Goal: Transaction & Acquisition: Book appointment/travel/reservation

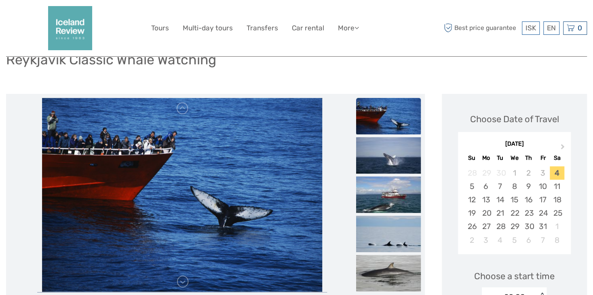
scroll to position [81, 0]
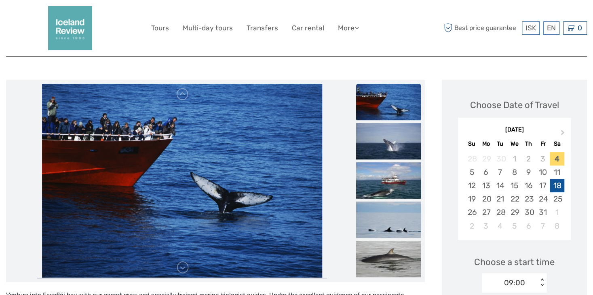
click at [556, 188] on div "18" at bounding box center [557, 185] width 14 height 13
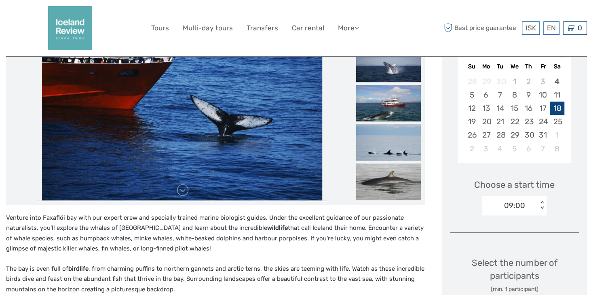
scroll to position [202, 0]
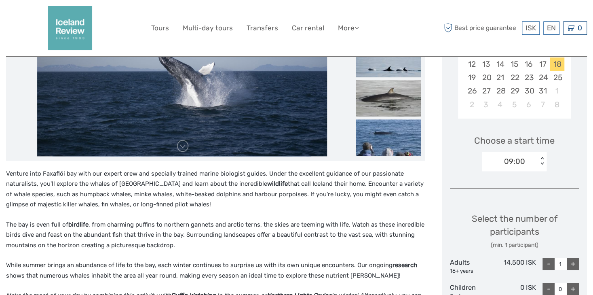
click at [570, 260] on div "+" at bounding box center [573, 264] width 12 height 12
type input "2"
click at [542, 164] on div "< >" at bounding box center [542, 161] width 7 height 8
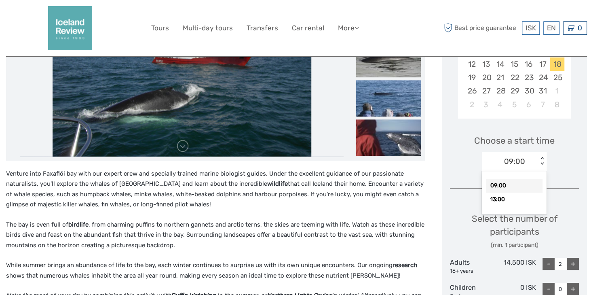
click at [505, 184] on div "09:00" at bounding box center [514, 186] width 57 height 14
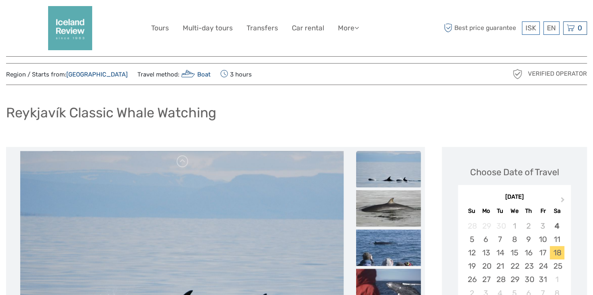
scroll to position [0, 0]
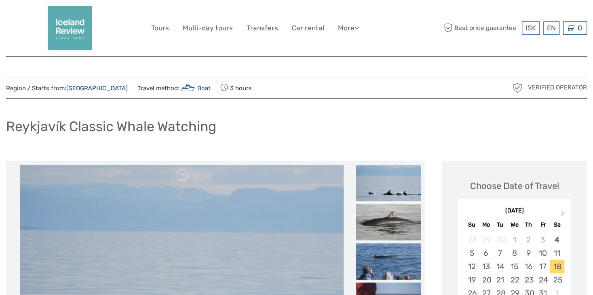
click at [61, 30] on img at bounding box center [70, 28] width 44 height 44
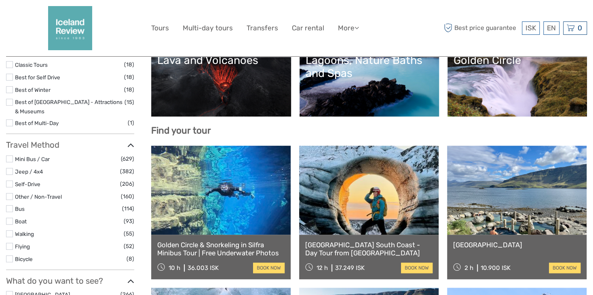
scroll to position [215, 0]
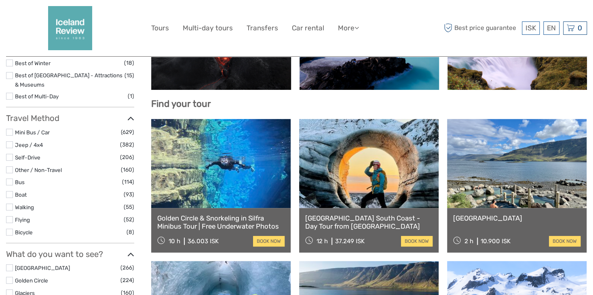
select select
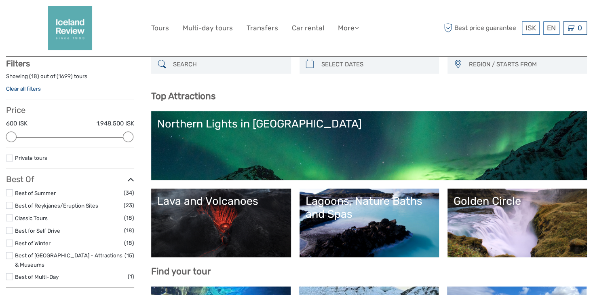
scroll to position [93, 0]
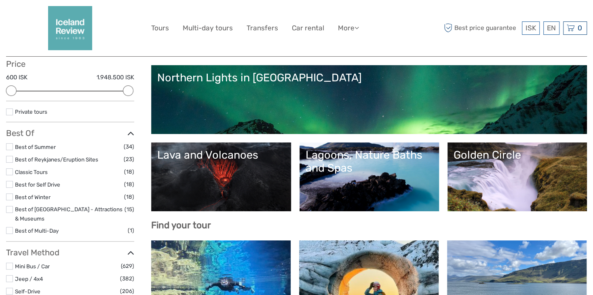
click at [497, 158] on div "Golden Circle" at bounding box center [517, 154] width 127 height 13
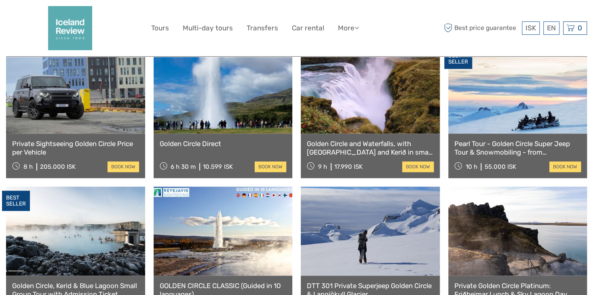
scroll to position [485, 0]
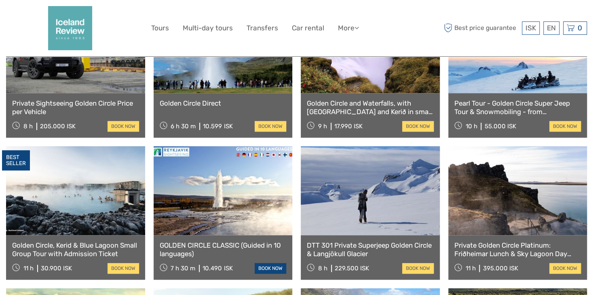
click at [260, 263] on link "book now" at bounding box center [271, 268] width 32 height 11
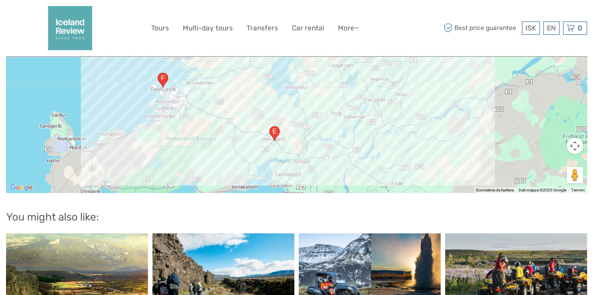
scroll to position [849, 0]
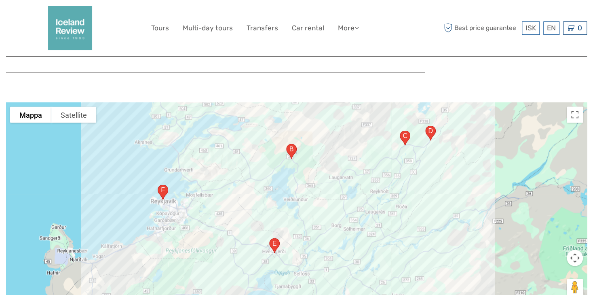
click at [292, 147] on img "36, 806, Islanda" at bounding box center [291, 150] width 17 height 21
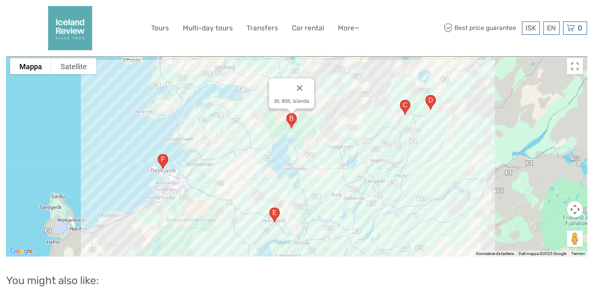
scroll to position [890, 0]
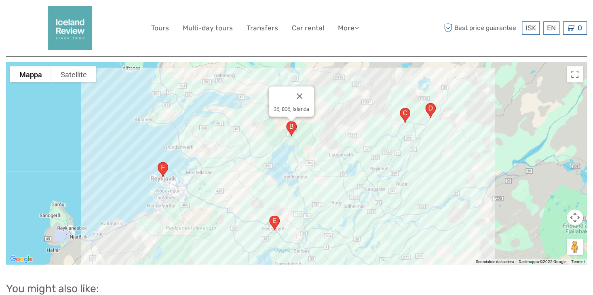
click at [483, 176] on div "36, 806, Islanda" at bounding box center [296, 163] width 581 height 202
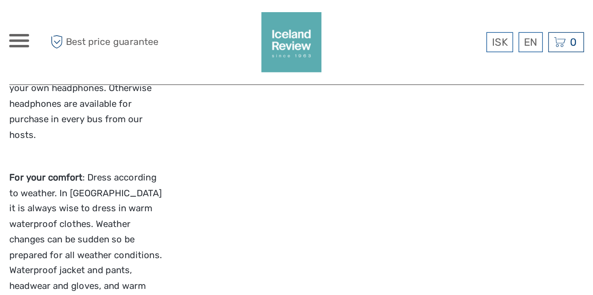
scroll to position [943, 0]
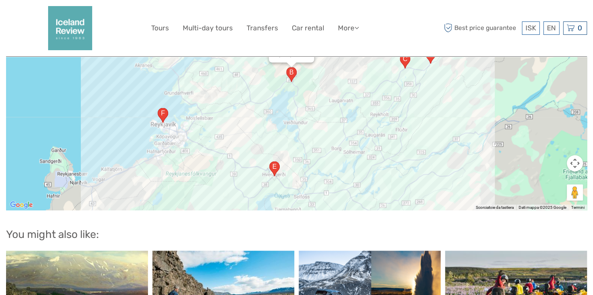
click at [573, 164] on button "Controlli di visualizzazione della mappa" at bounding box center [575, 163] width 16 height 16
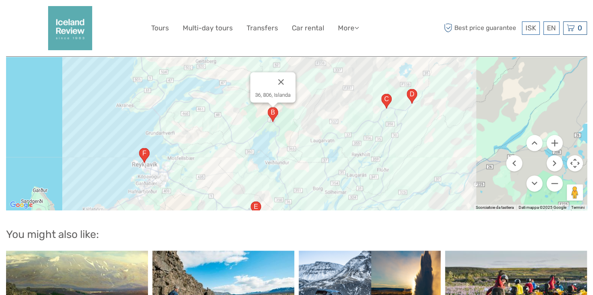
drag, startPoint x: 391, startPoint y: 125, endPoint x: 371, endPoint y: 161, distance: 41.2
click at [372, 163] on div "36, 806, Islanda" at bounding box center [296, 109] width 581 height 202
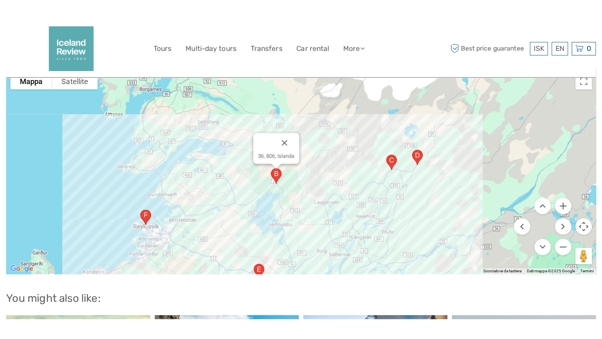
scroll to position [903, 0]
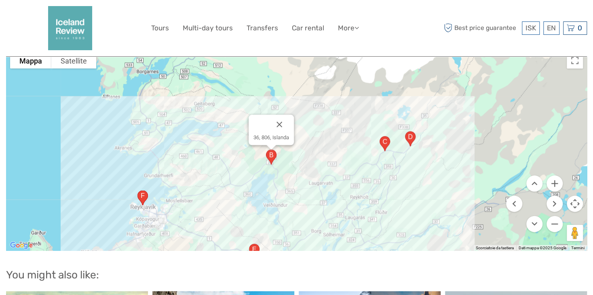
drag, startPoint x: 450, startPoint y: 141, endPoint x: 454, endPoint y: 133, distance: 8.9
click at [454, 134] on div "36, 806, Islanda" at bounding box center [296, 150] width 581 height 202
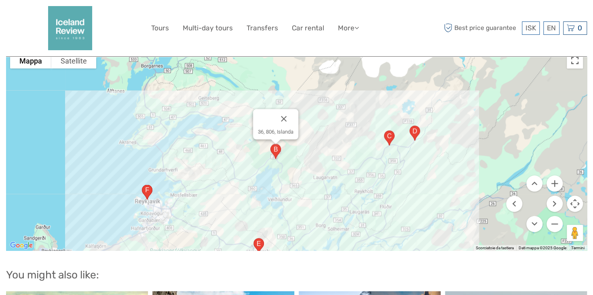
click at [573, 62] on button "Attiva/disattiva vista schermo intero" at bounding box center [575, 61] width 16 height 16
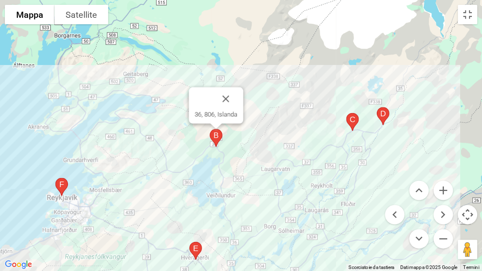
scroll to position [902, 0]
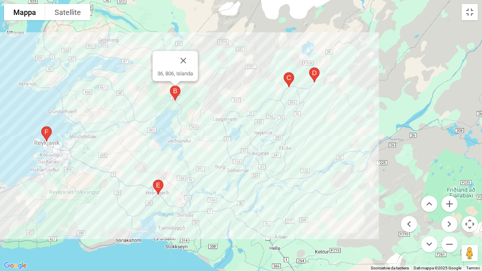
drag, startPoint x: 256, startPoint y: 154, endPoint x: 231, endPoint y: 136, distance: 30.3
click at [212, 107] on div "36, 806, Islanda" at bounding box center [241, 135] width 482 height 271
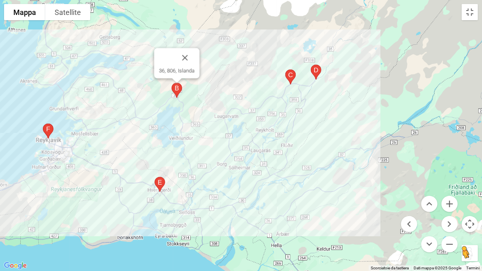
click at [464, 254] on button "Trascina Pegman sulla mappa per aprire Street View" at bounding box center [469, 253] width 16 height 16
click at [175, 92] on img "36, 806, Islanda" at bounding box center [176, 90] width 17 height 21
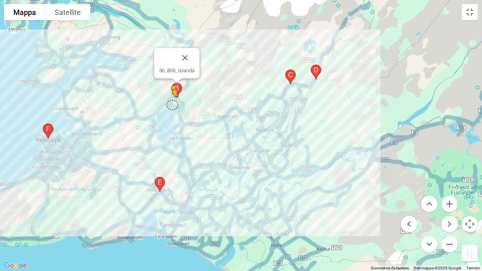
drag, startPoint x: 469, startPoint y: 254, endPoint x: 171, endPoint y: 105, distance: 333.4
click at [171, 105] on div "Per attivare il trascinamento con la tastiera, premi Alt + Invio. Nello stato d…" at bounding box center [241, 135] width 482 height 271
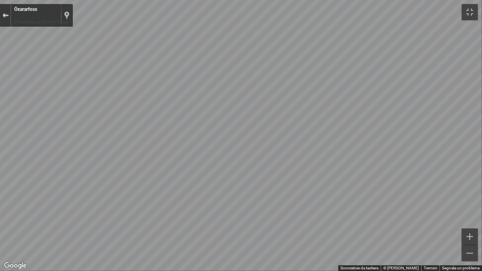
click at [4, 16] on div "Esci da Street View" at bounding box center [5, 15] width 6 height 5
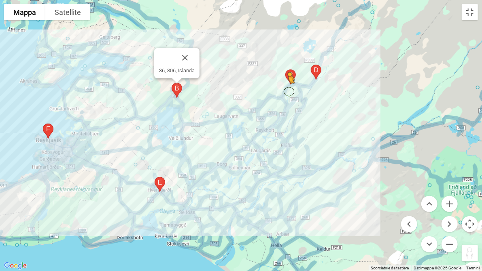
drag, startPoint x: 469, startPoint y: 256, endPoint x: 286, endPoint y: 89, distance: 247.3
click at [286, 89] on div "Per attivare il trascinamento con la tastiera, premi Alt + Invio. Nello stato d…" at bounding box center [241, 135] width 482 height 271
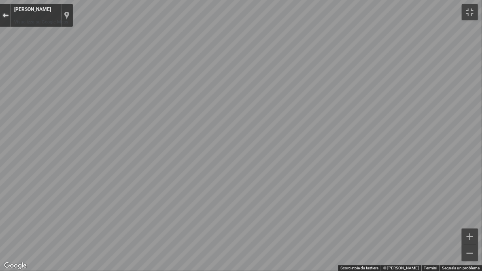
click at [8, 17] on div "Esci da Street View" at bounding box center [5, 15] width 6 height 5
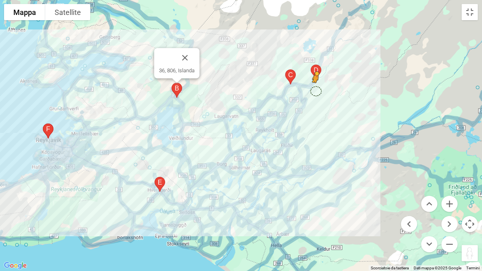
drag, startPoint x: 464, startPoint y: 255, endPoint x: 313, endPoint y: 91, distance: 222.6
click at [315, 90] on div "Per attivare il trascinamento con la tastiera, premi Alt + Invio. Nello stato d…" at bounding box center [241, 135] width 482 height 271
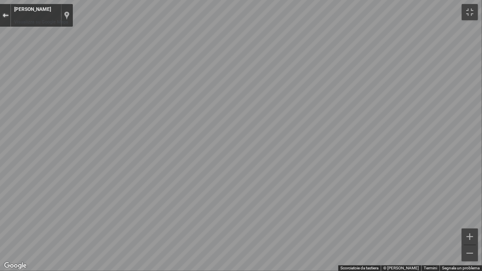
click at [4, 16] on div "Esci da Street View" at bounding box center [5, 15] width 6 height 5
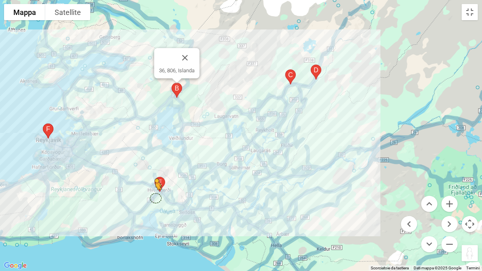
drag, startPoint x: 464, startPoint y: 249, endPoint x: 156, endPoint y: 198, distance: 312.7
click at [156, 198] on div "Per attivare il trascinamento con la tastiera, premi Alt + Invio. Nello stato d…" at bounding box center [241, 135] width 482 height 271
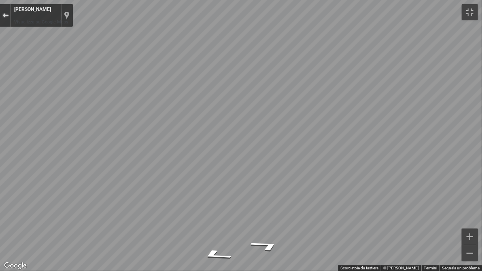
click at [1, 15] on button "Esci da Street View" at bounding box center [5, 15] width 11 height 11
